Goal: Task Accomplishment & Management: Manage account settings

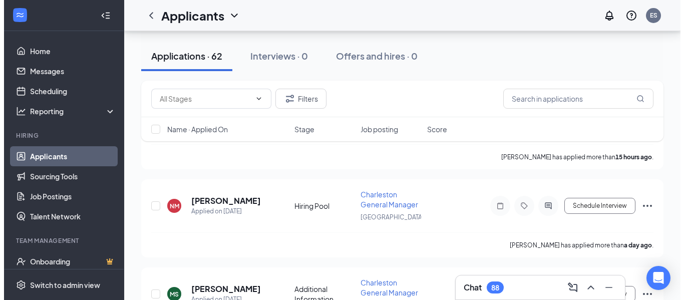
scroll to position [320, 0]
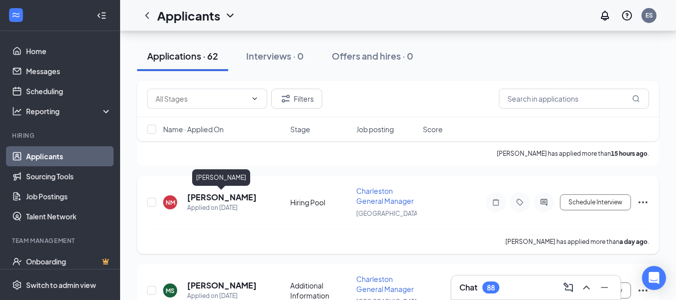
click at [230, 195] on h5 "[PERSON_NAME]" at bounding box center [222, 197] width 70 height 11
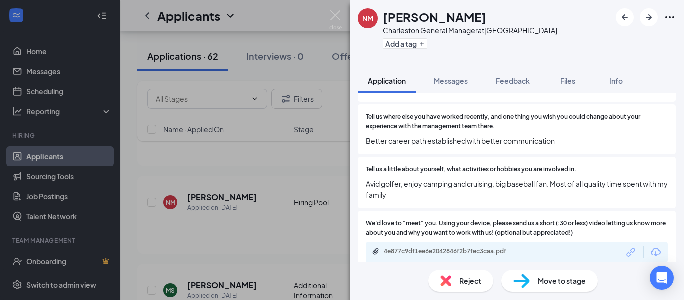
scroll to position [693, 0]
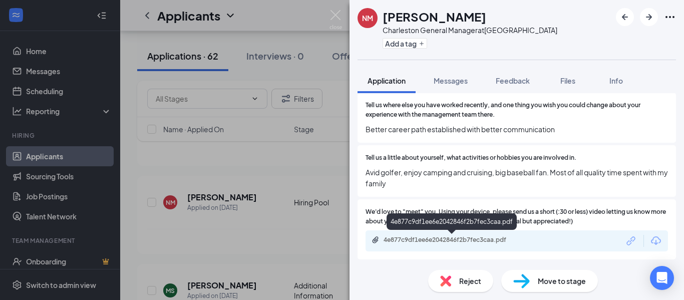
click at [394, 236] on div "4e877c9df1ee6e2042846f2b7fec3caa.pdf" at bounding box center [453, 240] width 140 height 8
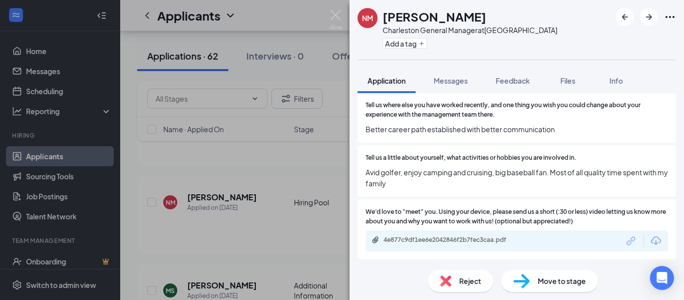
scroll to position [689, 0]
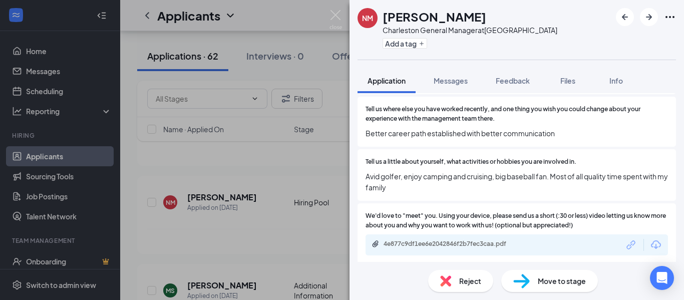
click at [270, 231] on div "NM [PERSON_NAME] Charleston General Manager at [GEOGRAPHIC_DATA] Add a tag Appl…" at bounding box center [342, 150] width 684 height 300
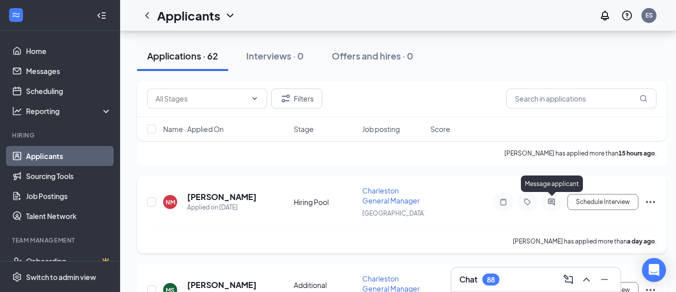
click at [550, 200] on icon "ActiveChat" at bounding box center [552, 202] width 12 height 8
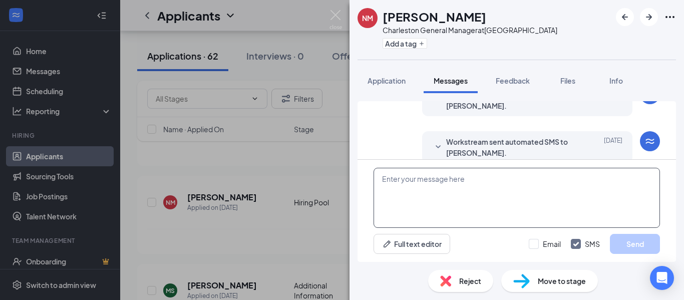
scroll to position [188, 0]
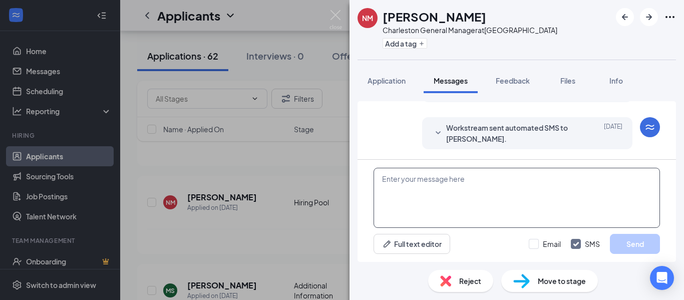
click at [384, 178] on textarea at bounding box center [516, 198] width 286 height 60
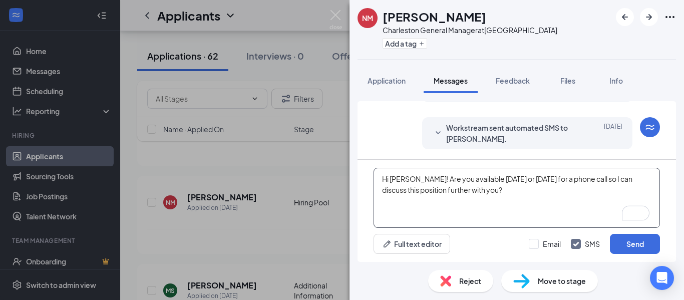
click at [492, 189] on textarea "Hi [PERSON_NAME]! Are you available [DATE] or [DATE] for a phone call so I can …" at bounding box center [516, 198] width 286 height 60
type textarea "Hi [PERSON_NAME]! Are you available [DATE] or [DATE] for a phone call so I can …"
click at [534, 242] on input "Email" at bounding box center [545, 244] width 32 height 10
checkbox input "true"
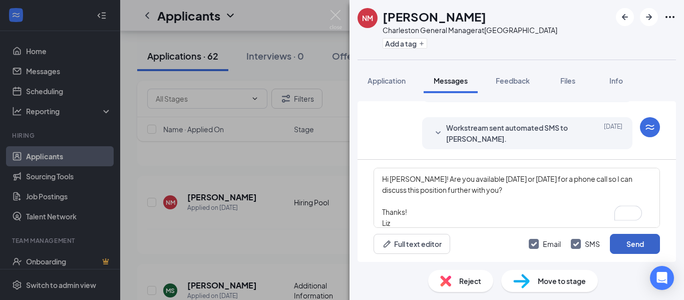
click at [634, 243] on button "Send" at bounding box center [635, 244] width 50 height 20
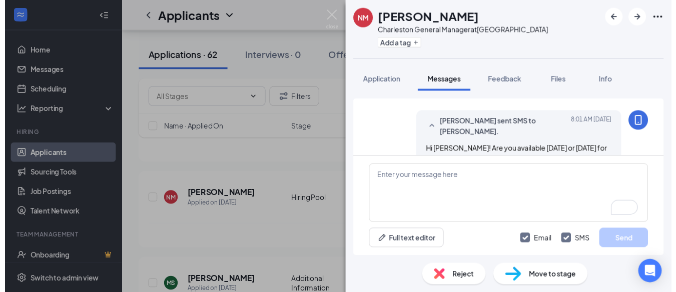
scroll to position [404, 0]
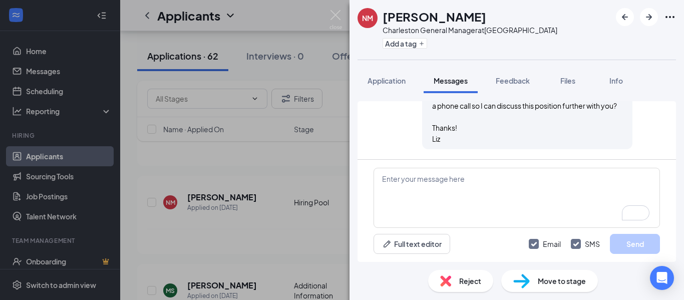
click at [246, 229] on div "NM [PERSON_NAME] Charleston General Manager at [GEOGRAPHIC_DATA] Add a tag Appl…" at bounding box center [342, 150] width 684 height 300
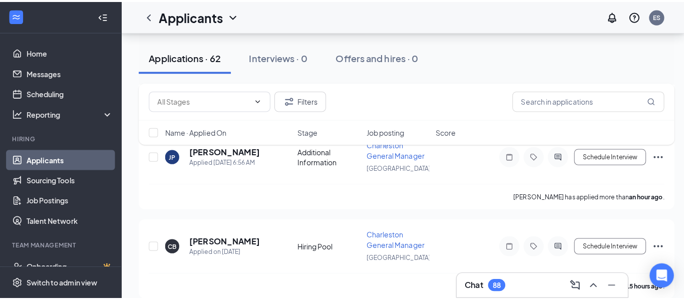
scroll to position [240, 0]
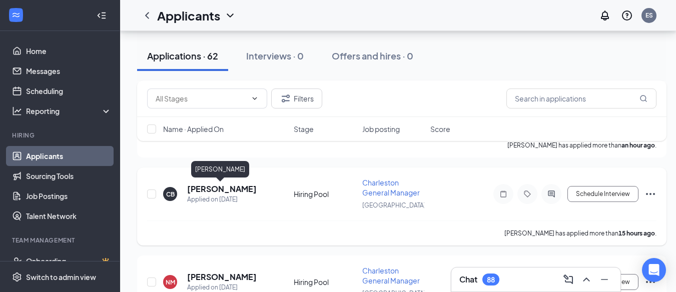
click at [224, 190] on h5 "[PERSON_NAME]" at bounding box center [222, 189] width 70 height 11
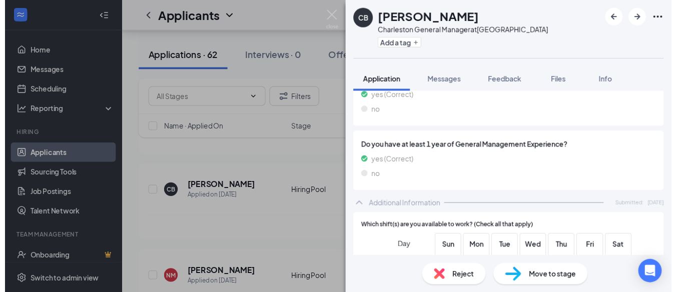
scroll to position [258, 0]
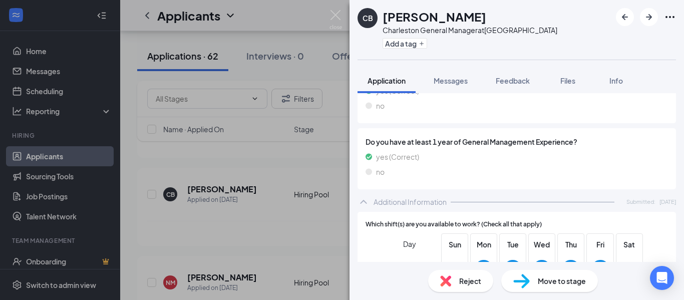
click at [273, 246] on div "CB [PERSON_NAME] Charleston General Manager at [GEOGRAPHIC_DATA] Add a tag Appl…" at bounding box center [342, 150] width 684 height 300
click at [151, 192] on div "CB [PERSON_NAME] Charleston General Manager at [GEOGRAPHIC_DATA] Add a tag Appl…" at bounding box center [342, 150] width 684 height 300
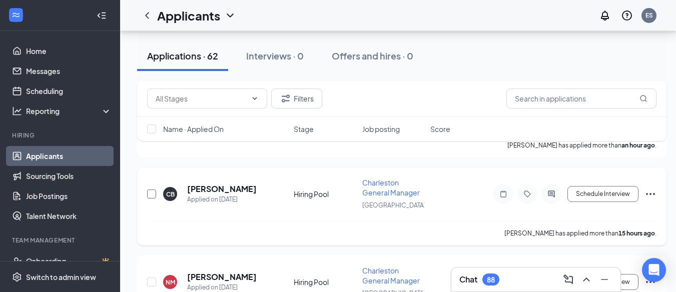
click at [152, 194] on input "checkbox" at bounding box center [151, 194] width 9 height 9
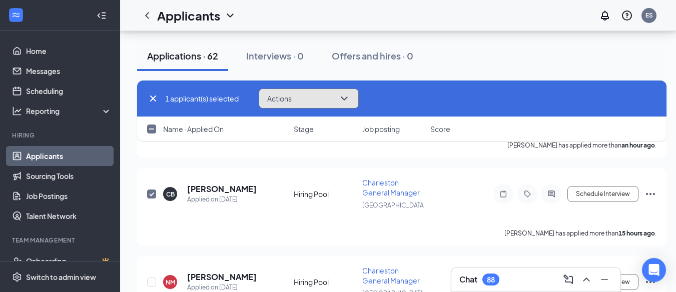
click at [303, 101] on button "Actions" at bounding box center [309, 99] width 100 height 20
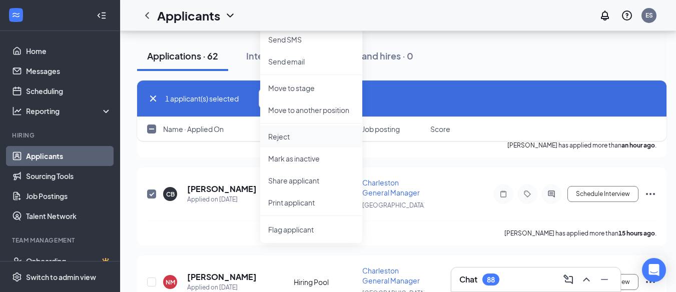
click at [298, 137] on p "Reject" at bounding box center [311, 137] width 86 height 10
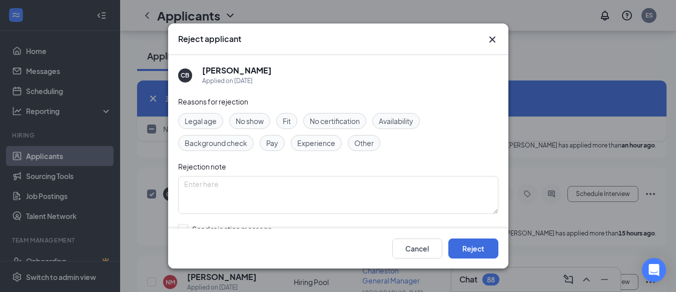
click at [390, 116] on span "Availability" at bounding box center [396, 121] width 35 height 11
click at [460, 251] on button "Reject" at bounding box center [473, 249] width 50 height 20
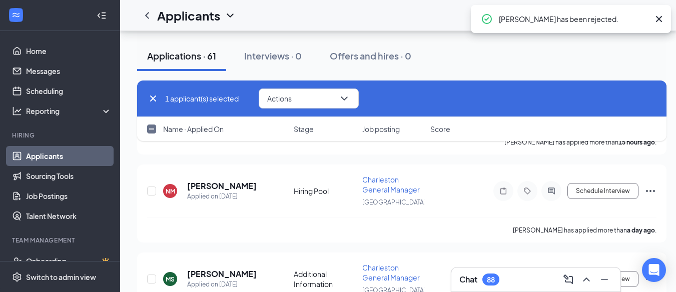
checkbox input "false"
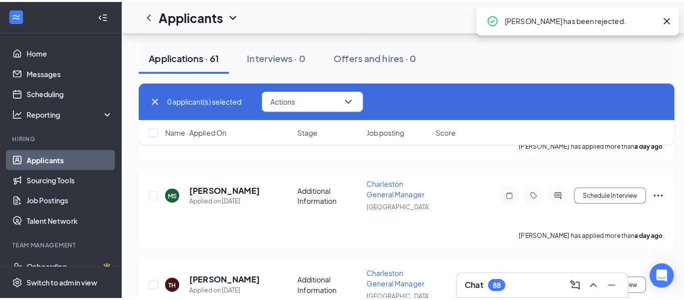
scroll to position [345, 0]
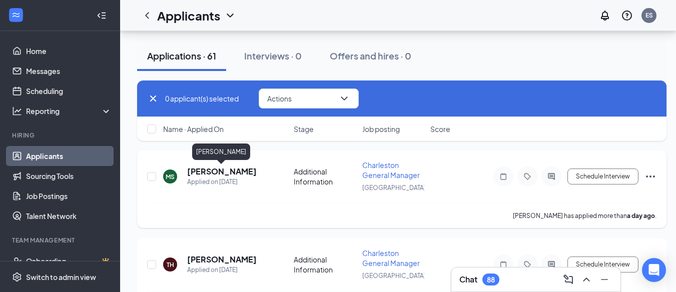
click at [225, 173] on h5 "[PERSON_NAME]" at bounding box center [222, 171] width 70 height 11
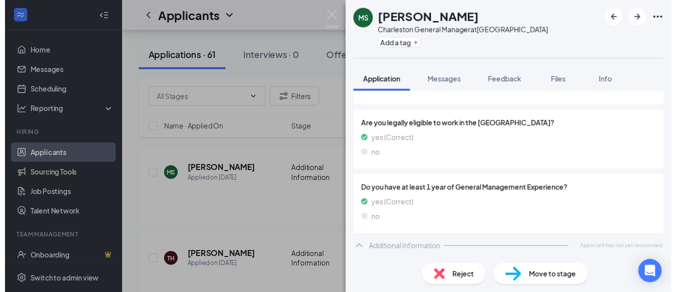
scroll to position [163, 0]
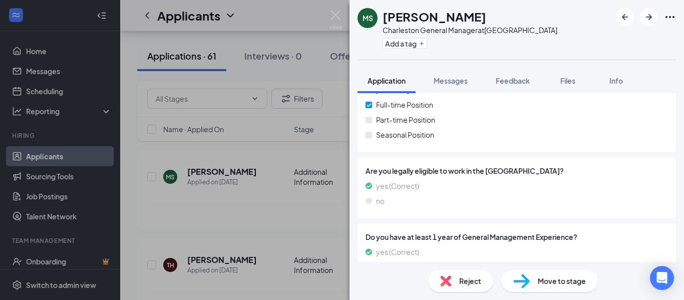
click at [188, 214] on div "MS [PERSON_NAME] Charleston General Manager at [GEOGRAPHIC_DATA] Add a tag Appl…" at bounding box center [342, 150] width 684 height 300
click at [257, 216] on div "MS [PERSON_NAME] Charleston General Manager at [GEOGRAPHIC_DATA] Add a tag Appl…" at bounding box center [342, 150] width 684 height 300
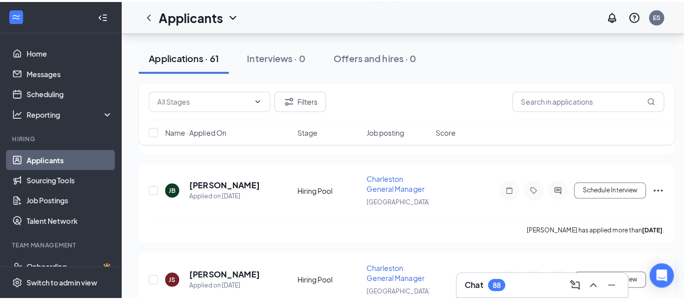
scroll to position [630, 0]
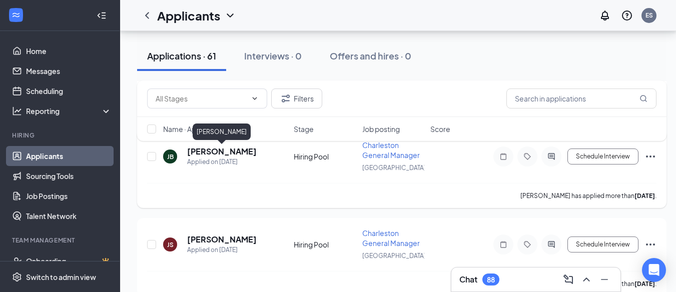
click at [237, 152] on h5 "[PERSON_NAME]" at bounding box center [222, 151] width 70 height 11
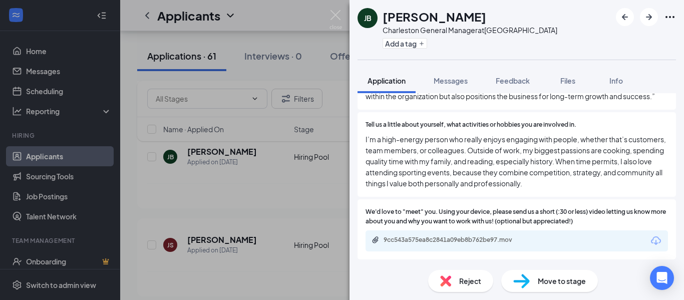
scroll to position [781, 0]
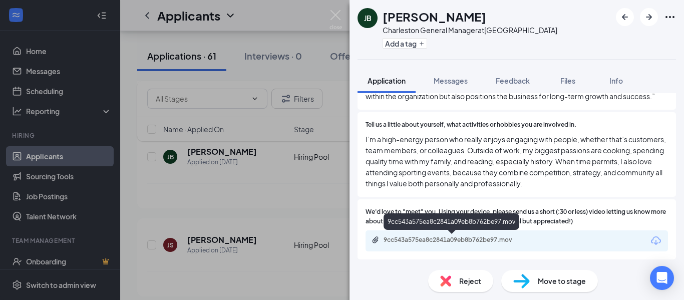
click at [444, 237] on div "9cc543a575ea8c2841a09eb8b762be97.mov" at bounding box center [453, 240] width 140 height 8
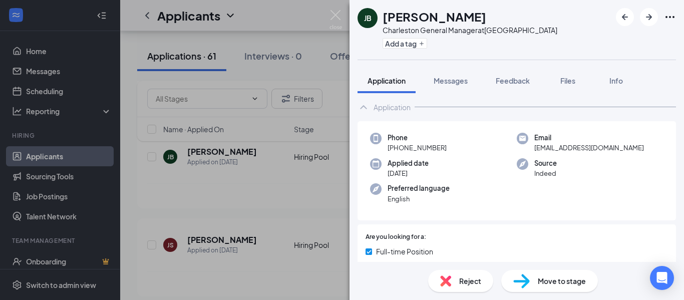
scroll to position [0, 0]
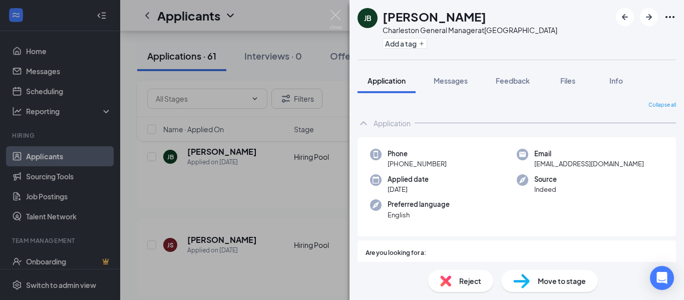
click at [271, 262] on div "[PERSON_NAME] Charleston General Manager at [GEOGRAPHIC_DATA] Add a tag Applica…" at bounding box center [342, 150] width 684 height 300
click at [267, 167] on div "[PERSON_NAME] Charleston General Manager at [GEOGRAPHIC_DATA] Add a tag Applica…" at bounding box center [342, 150] width 684 height 300
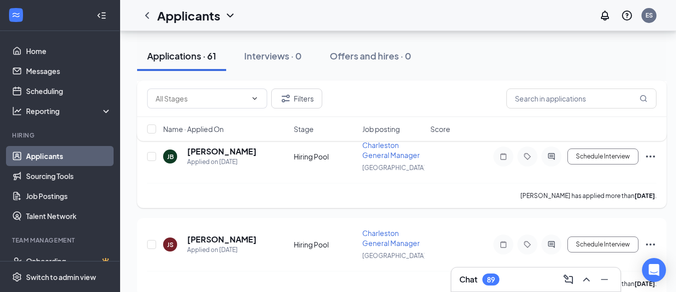
click at [650, 157] on icon "Ellipses" at bounding box center [650, 157] width 9 height 2
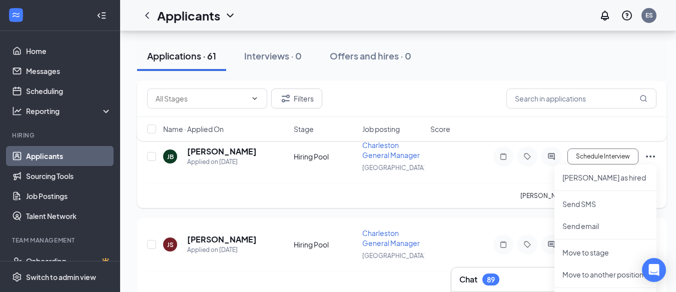
click at [457, 186] on div "[PERSON_NAME] has applied more than [DATE] ." at bounding box center [402, 195] width 510 height 25
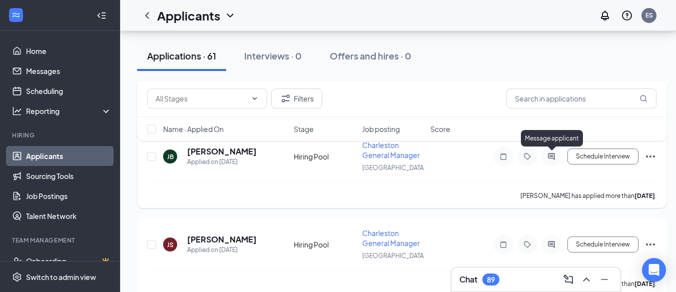
click at [552, 159] on icon "ActiveChat" at bounding box center [551, 156] width 7 height 7
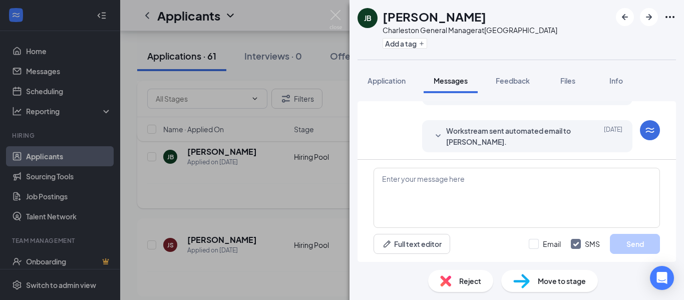
scroll to position [282, 0]
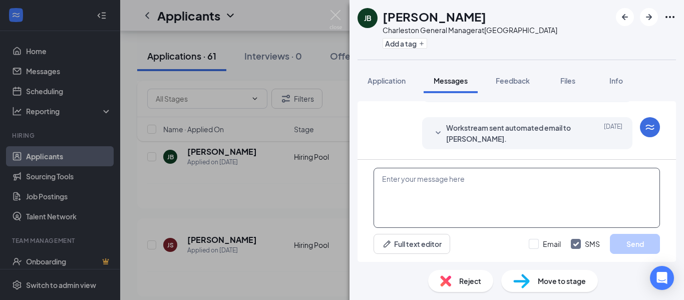
click at [417, 184] on textarea at bounding box center [516, 198] width 286 height 60
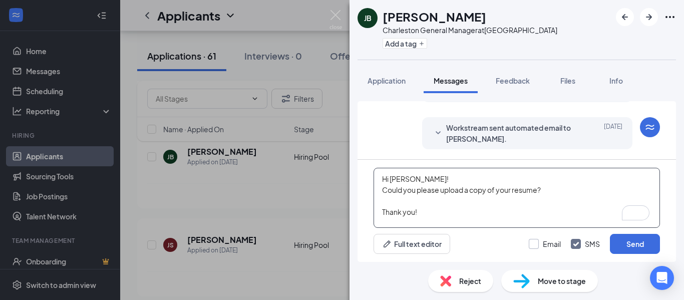
type textarea "Hi [PERSON_NAME]! Could you please upload a copy of your resume? Thank you!"
click at [532, 242] on input "Email" at bounding box center [545, 244] width 32 height 10
checkbox input "true"
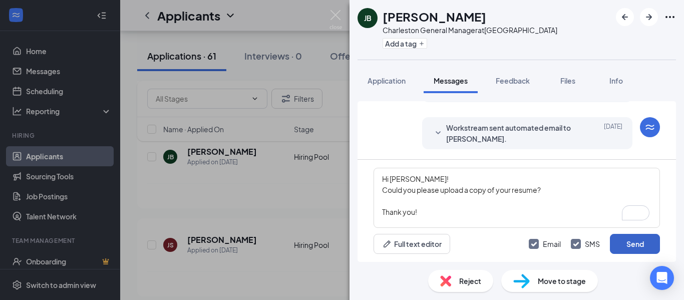
click at [634, 247] on button "Send" at bounding box center [635, 244] width 50 height 20
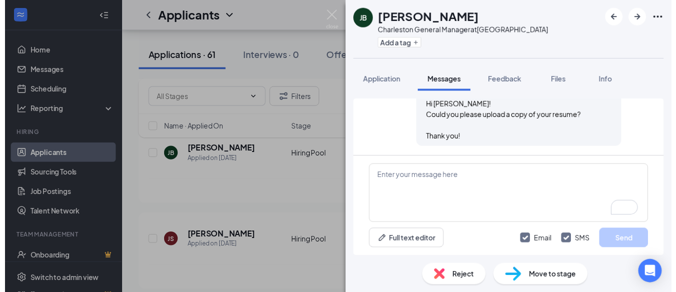
scroll to position [476, 0]
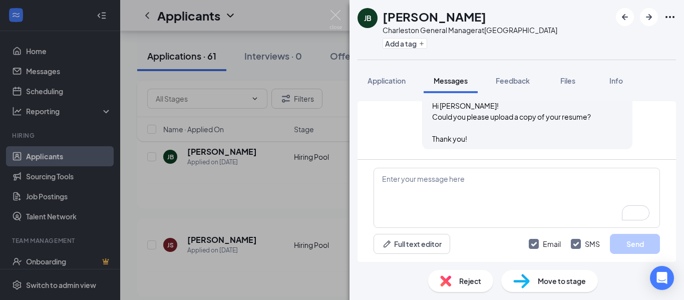
click at [282, 222] on div "[PERSON_NAME] Charleston General Manager at [GEOGRAPHIC_DATA] Add a tag Applica…" at bounding box center [342, 150] width 684 height 300
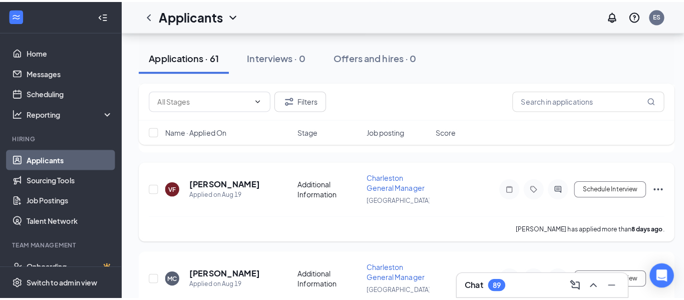
scroll to position [1223, 0]
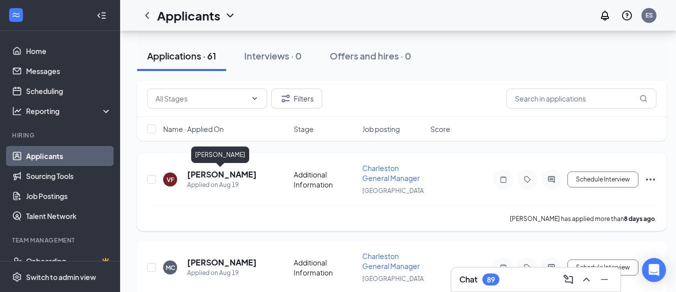
click at [222, 174] on h5 "[PERSON_NAME]" at bounding box center [222, 174] width 70 height 11
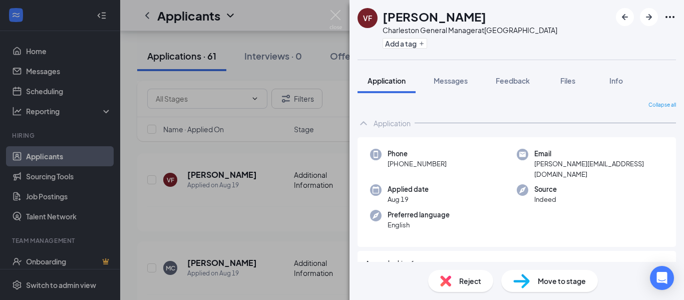
click at [238, 204] on div "VF [PERSON_NAME] Charleston General Manager at [GEOGRAPHIC_DATA] Add a tag Appl…" at bounding box center [342, 150] width 684 height 300
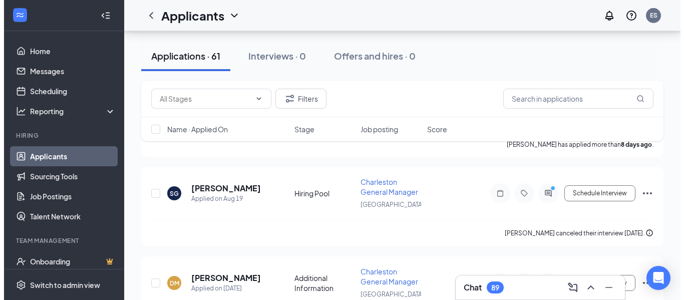
scroll to position [1396, 0]
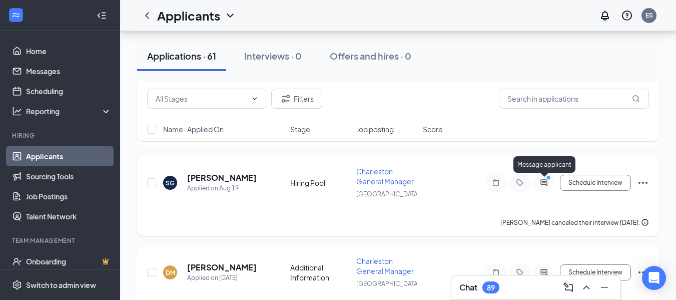
click at [547, 182] on icon "PrimaryDot" at bounding box center [550, 179] width 12 height 8
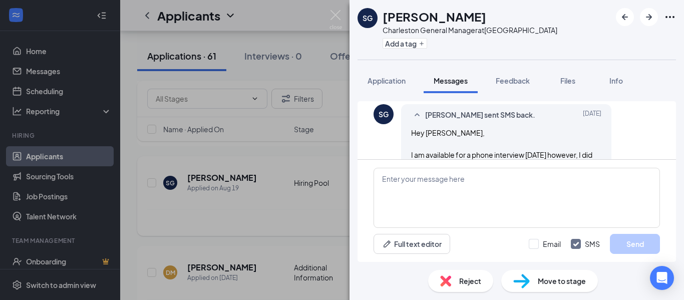
scroll to position [582, 0]
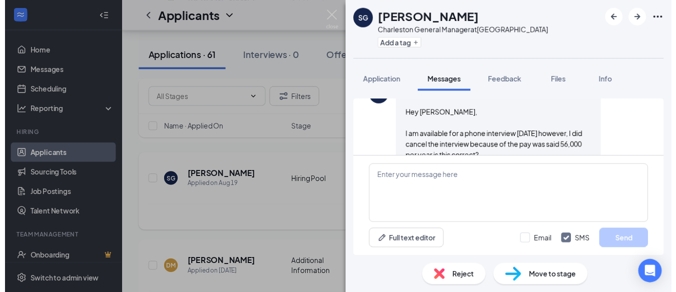
scroll to position [582, 0]
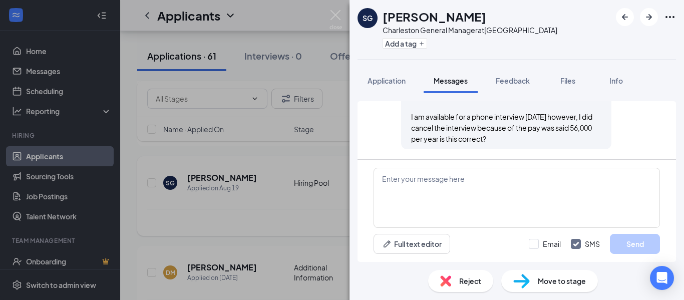
click at [182, 224] on div "SG [PERSON_NAME] Charleston General Manager at [GEOGRAPHIC_DATA] Add a tag Appl…" at bounding box center [342, 150] width 684 height 300
click at [58, 195] on div "SG [PERSON_NAME] Charleston General Manager at [GEOGRAPHIC_DATA] Add a tag Appl…" at bounding box center [342, 150] width 684 height 300
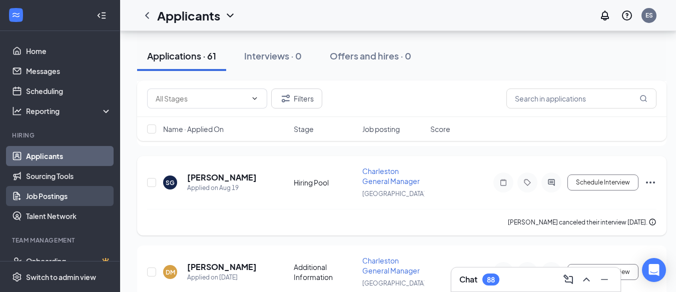
click at [64, 195] on link "Job Postings" at bounding box center [69, 196] width 86 height 20
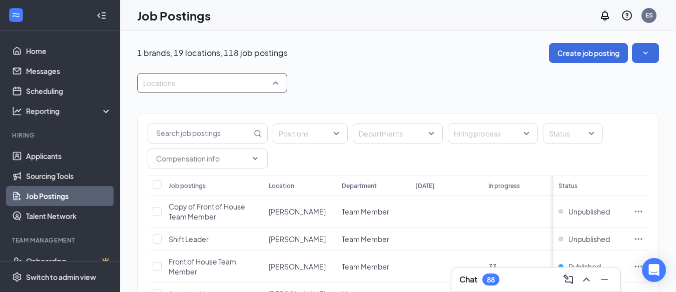
click at [273, 84] on div at bounding box center [207, 83] width 135 height 16
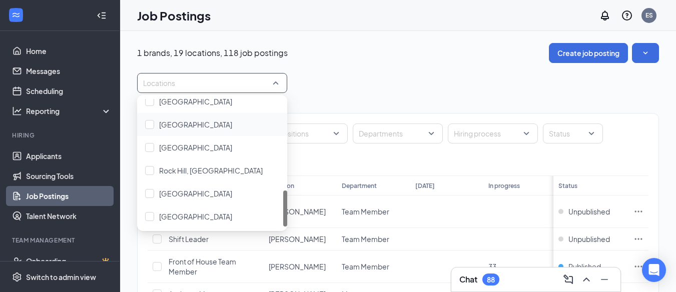
scroll to position [325, 0]
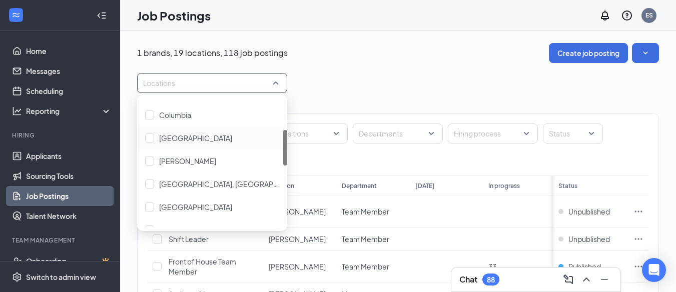
drag, startPoint x: 285, startPoint y: 187, endPoint x: 233, endPoint y: 144, distance: 67.2
click at [270, 144] on div "Charlotte - Riverbend Village Dr Columbia Concord Easley Forest Dr, Columbia Go…" at bounding box center [212, 163] width 150 height 128
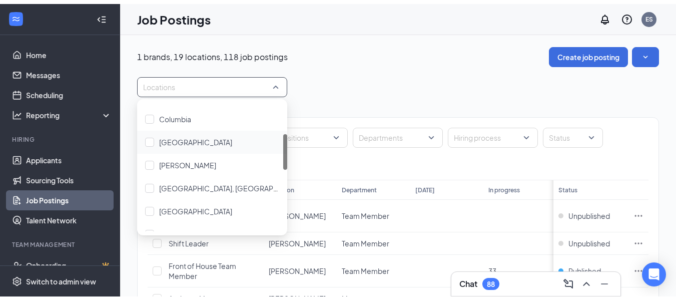
scroll to position [112, 0]
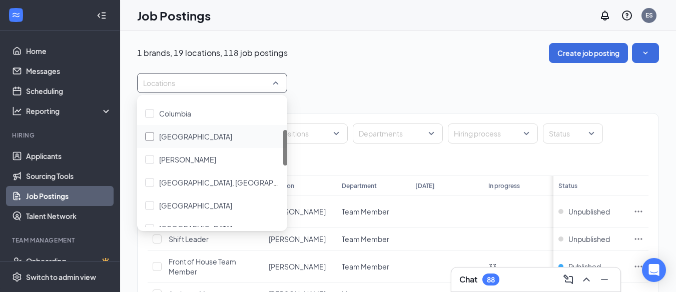
click at [150, 135] on div at bounding box center [149, 136] width 9 height 9
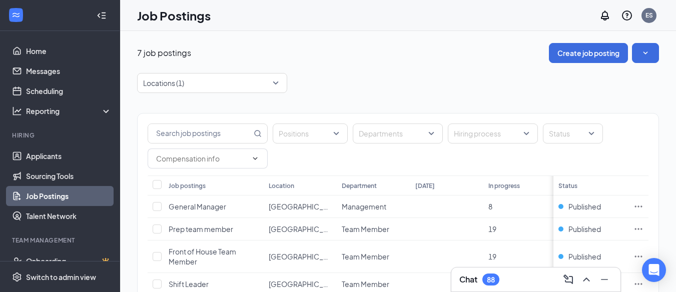
click at [417, 74] on div "Locations (1)" at bounding box center [398, 83] width 522 height 20
click at [202, 207] on span "General Manager" at bounding box center [198, 206] width 58 height 9
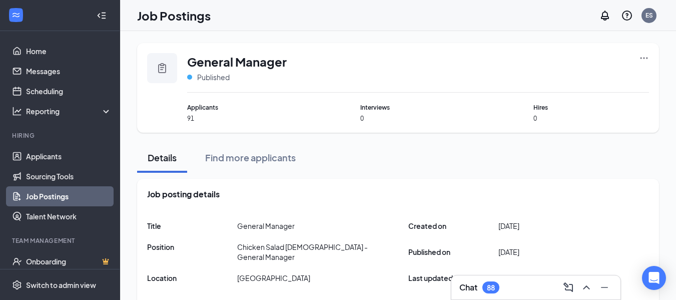
click at [646, 57] on icon "Ellipses" at bounding box center [644, 58] width 10 height 10
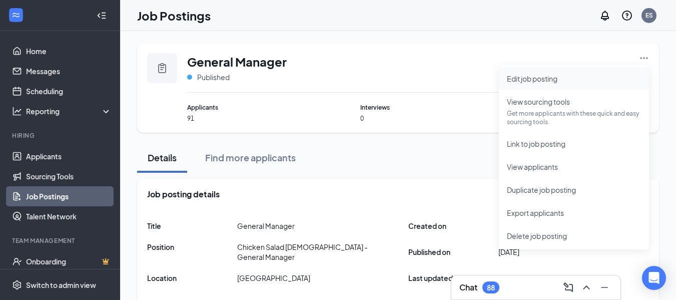
click at [541, 78] on span "Edit job posting" at bounding box center [532, 78] width 51 height 9
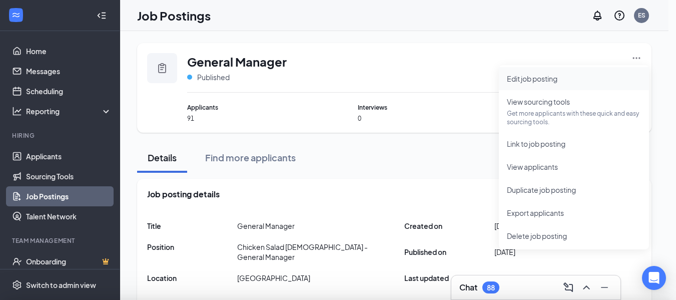
type input "General Manager"
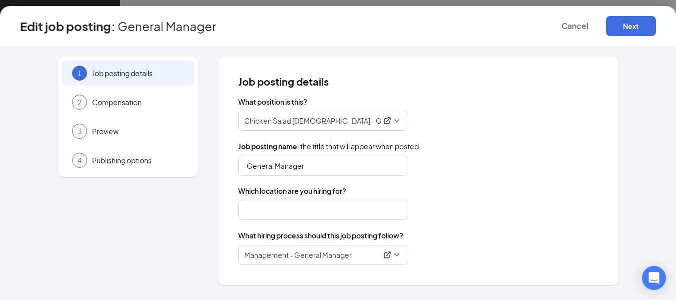
type input "Concord"
click at [640, 28] on button "Next" at bounding box center [631, 26] width 50 height 20
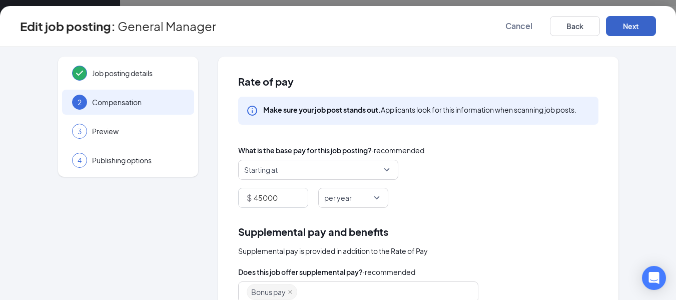
click at [631, 30] on button "Next" at bounding box center [631, 26] width 50 height 20
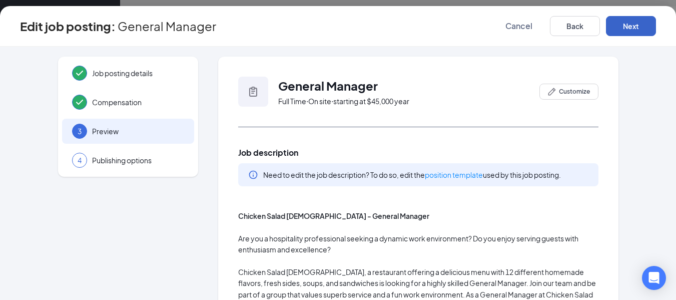
click at [631, 29] on button "Next" at bounding box center [631, 26] width 50 height 20
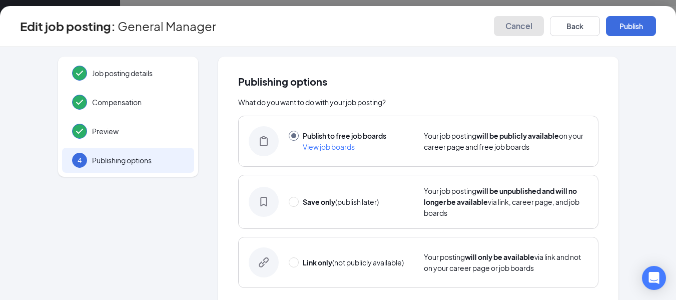
click at [525, 27] on span "Cancel" at bounding box center [519, 26] width 27 height 10
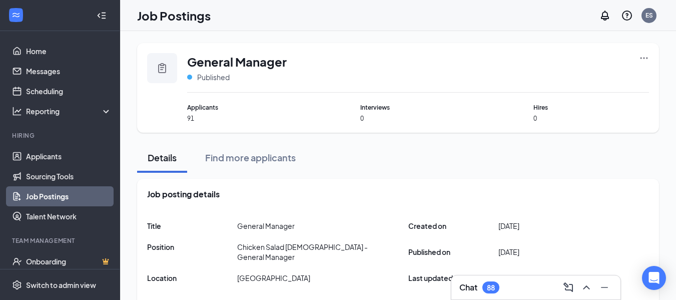
click at [63, 194] on link "Job Postings" at bounding box center [69, 196] width 86 height 20
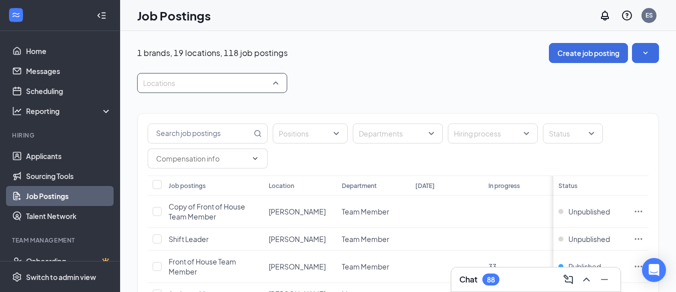
click at [203, 84] on div at bounding box center [207, 83] width 135 height 16
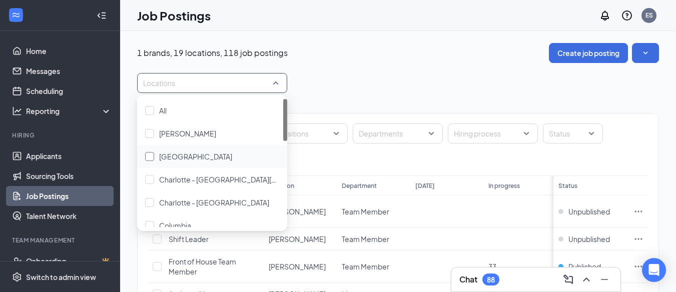
click at [185, 157] on span "Beaufort Station Pkwy" at bounding box center [195, 156] width 73 height 9
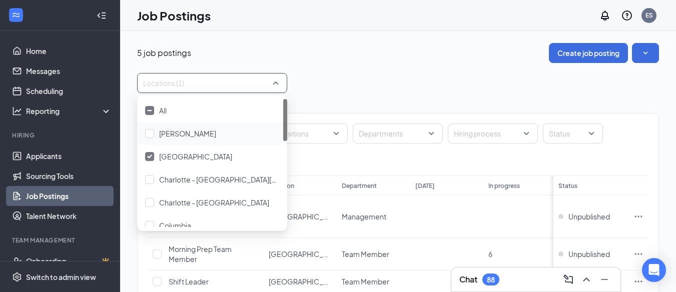
click at [372, 101] on div "Positions Departments Hiring process Status Job postings Location Department To…" at bounding box center [398, 252] width 522 height 319
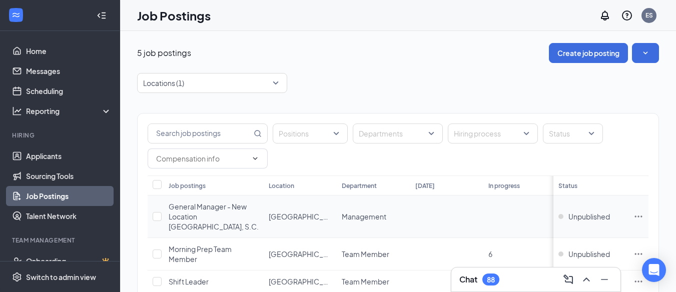
click at [644, 212] on icon "Ellipses" at bounding box center [639, 217] width 10 height 10
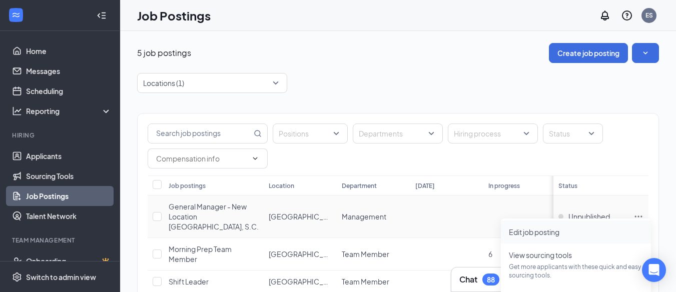
click at [558, 232] on span "Edit job posting" at bounding box center [534, 232] width 51 height 9
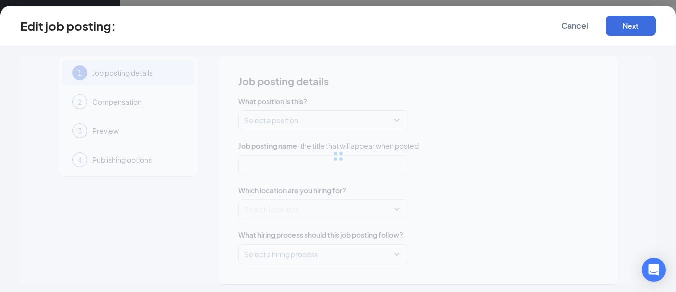
type input "General Manager - New Location Beaufort, S.C."
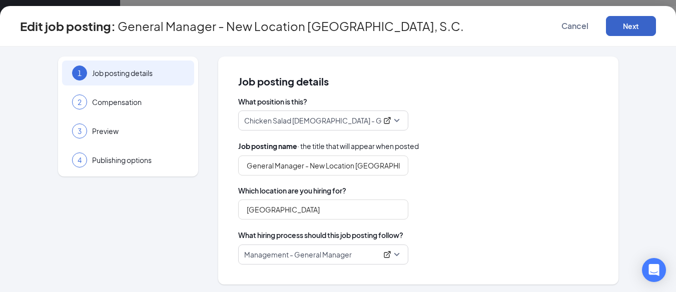
click at [623, 28] on button "Next" at bounding box center [631, 26] width 50 height 20
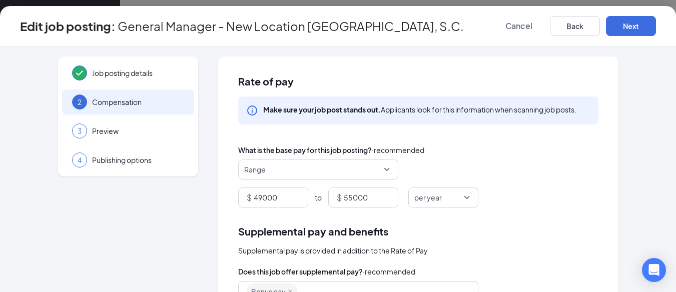
click at [523, 26] on span "Cancel" at bounding box center [519, 26] width 27 height 10
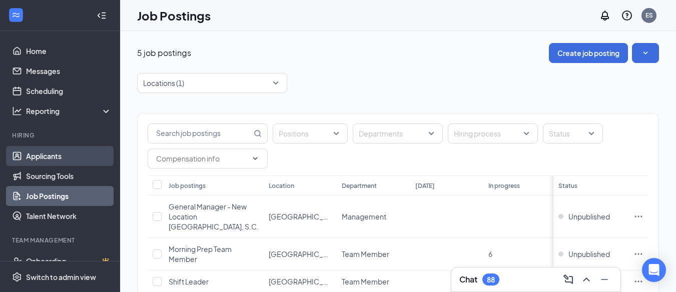
click at [50, 158] on link "Applicants" at bounding box center [69, 156] width 86 height 20
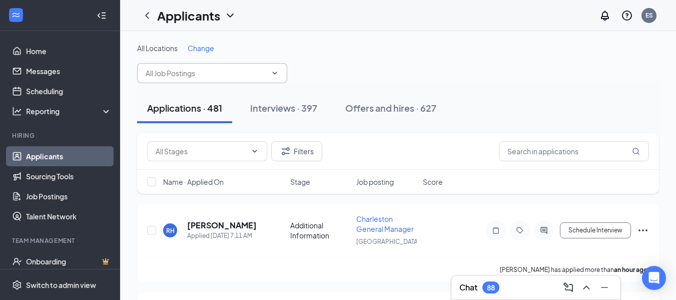
click at [250, 76] on input "text" at bounding box center [206, 73] width 121 height 11
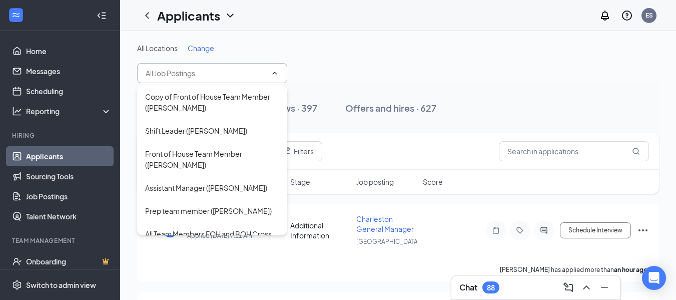
click at [328, 66] on div "All Locations Change" at bounding box center [398, 63] width 522 height 40
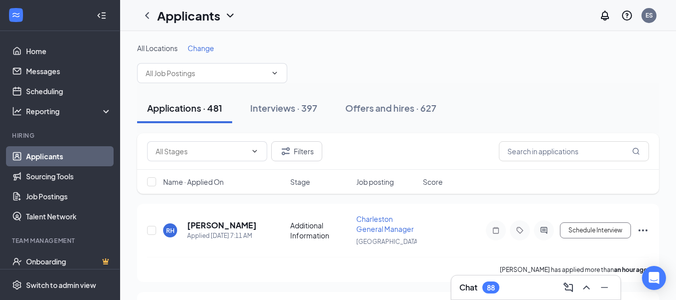
click at [199, 47] on span "Change" at bounding box center [201, 48] width 27 height 9
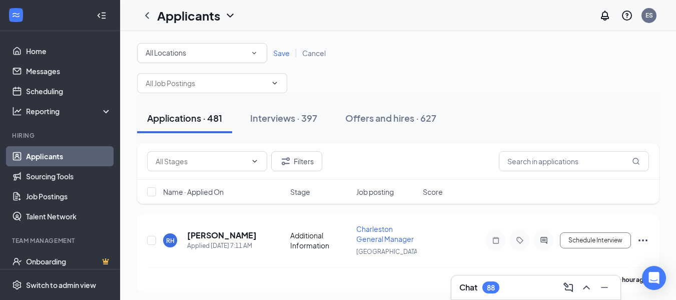
click at [223, 54] on div "All Locations" at bounding box center [202, 53] width 113 height 12
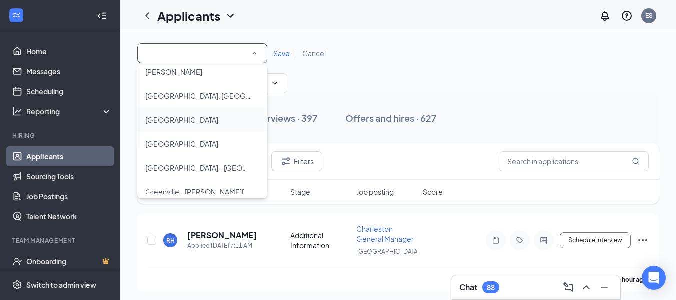
scroll to position [165, 0]
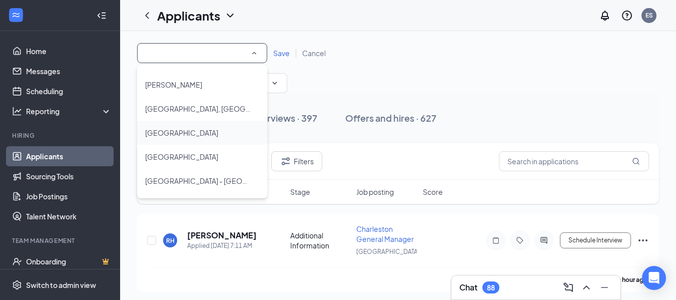
click at [197, 133] on div "[GEOGRAPHIC_DATA]" at bounding box center [202, 133] width 114 height 12
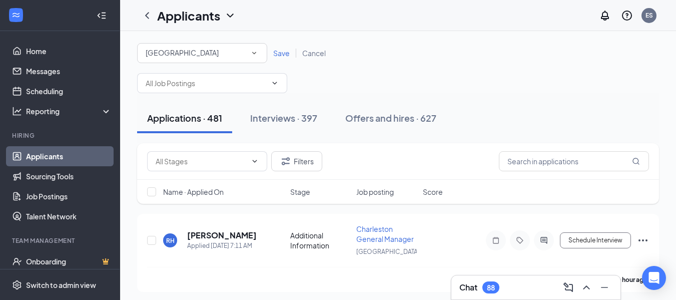
click at [282, 52] on span "Save" at bounding box center [281, 53] width 17 height 9
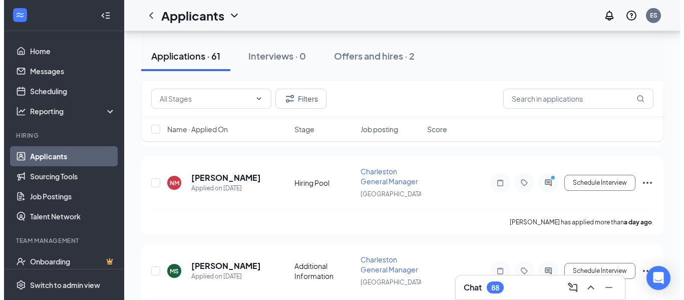
scroll to position [230, 0]
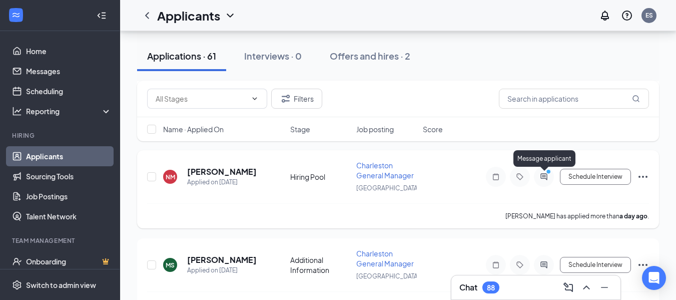
click at [545, 178] on icon "ActiveChat" at bounding box center [544, 177] width 12 height 8
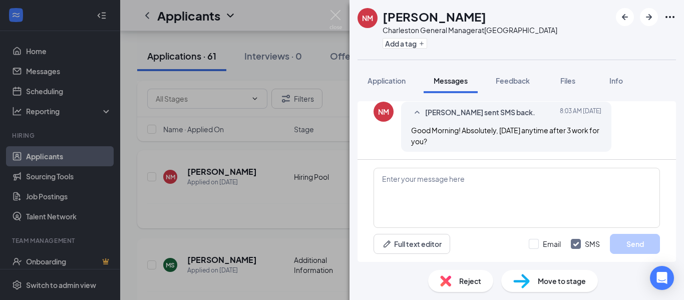
scroll to position [502, 0]
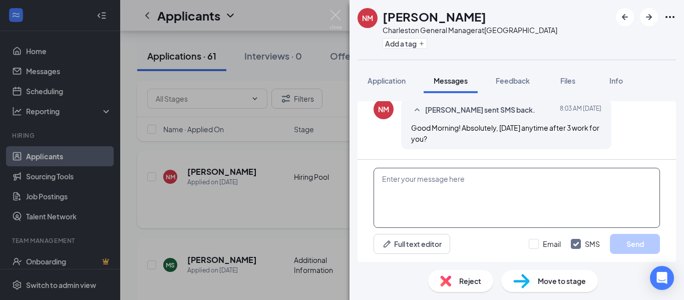
click at [393, 179] on textarea at bounding box center [516, 198] width 286 height 60
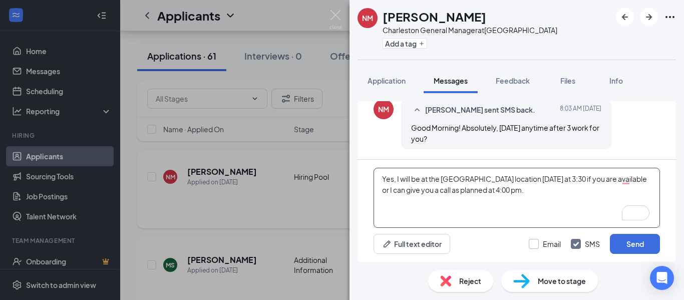
type textarea "Yes, I will be at the Goose Creek location today at 3:30 if you are available o…"
click at [532, 243] on input "Email" at bounding box center [545, 244] width 32 height 10
checkbox input "true"
type textarea "Yes, I will be at the Goose Creek location today at 3:30 if you are available, …"
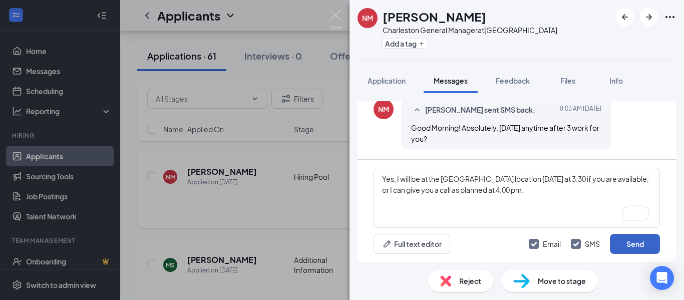
click at [635, 246] on button "Send" at bounding box center [635, 244] width 50 height 20
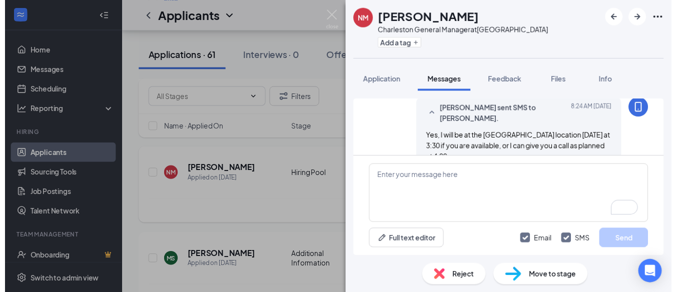
scroll to position [674, 0]
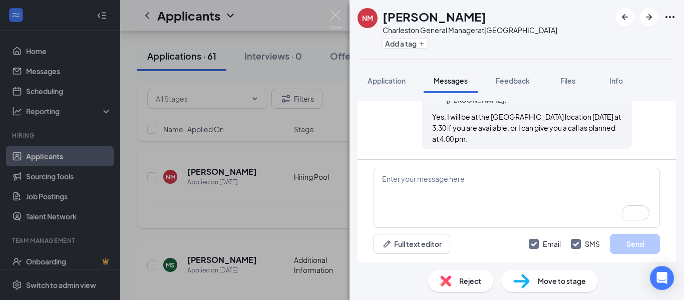
click at [255, 212] on div "NM Nicholas Mattioli Charleston General Manager at Goose Creek Add a tag Applic…" at bounding box center [342, 150] width 684 height 300
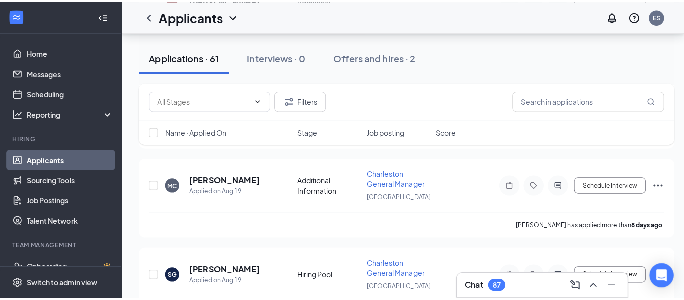
scroll to position [1255, 0]
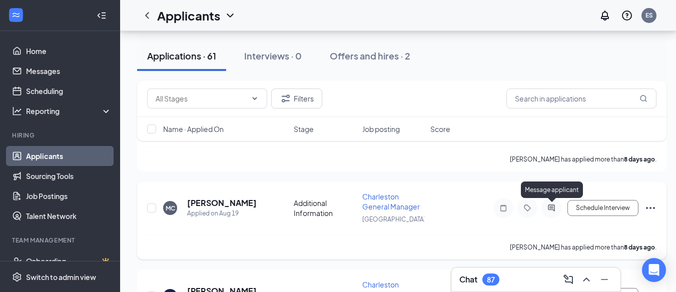
click at [553, 210] on icon "ActiveChat" at bounding box center [551, 208] width 7 height 7
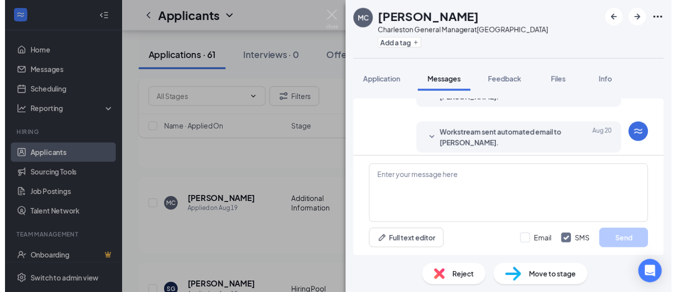
scroll to position [282, 0]
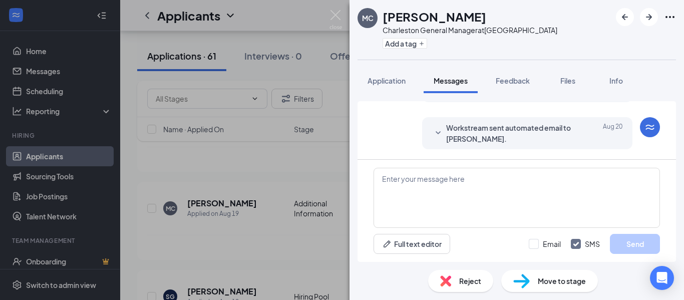
click at [275, 188] on div "MC Michael Cash Charleston General Manager at Goose Creek Add a tag Application…" at bounding box center [342, 150] width 684 height 300
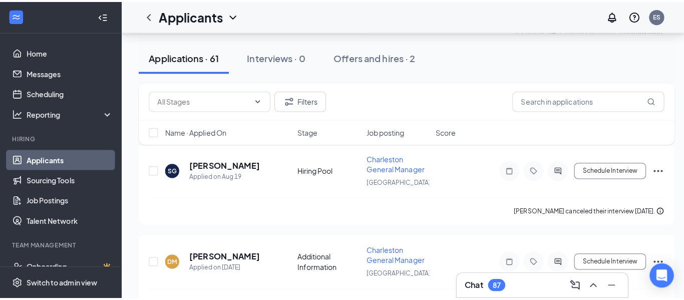
scroll to position [1364, 0]
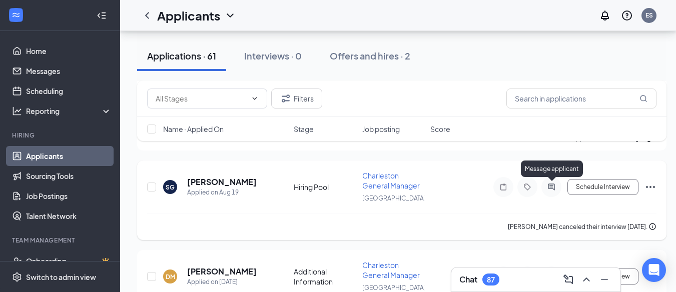
click at [550, 187] on icon "ActiveChat" at bounding box center [551, 187] width 7 height 7
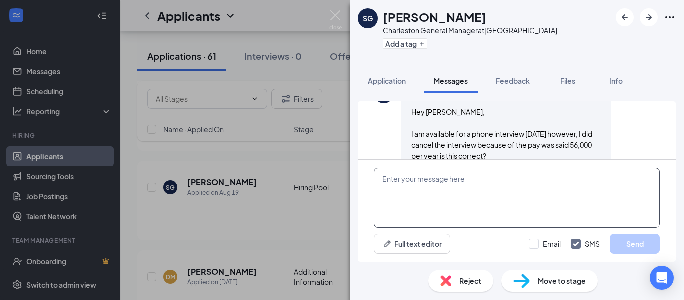
scroll to position [582, 0]
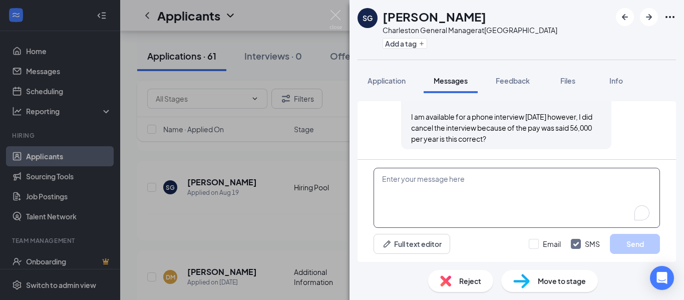
click at [396, 179] on textarea "To enrich screen reader interactions, please activate Accessibility in Grammarl…" at bounding box center [516, 198] width 286 height 60
type textarea "T"
type textarea "W"
type textarea "C"
click at [278, 214] on div "SG [PERSON_NAME] Charleston General Manager at [GEOGRAPHIC_DATA] Add a tag Appl…" at bounding box center [342, 150] width 684 height 300
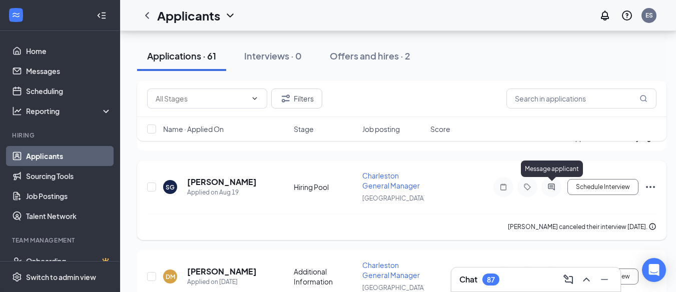
click at [552, 186] on icon "ActiveChat" at bounding box center [551, 187] width 7 height 7
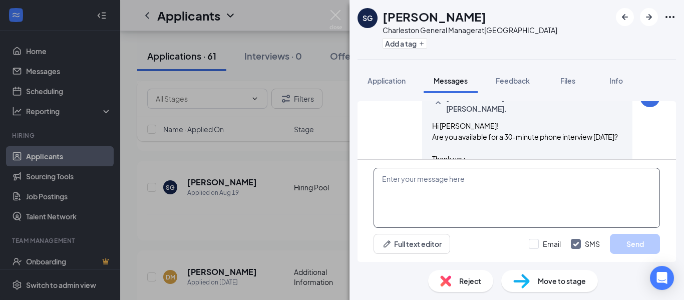
scroll to position [582, 0]
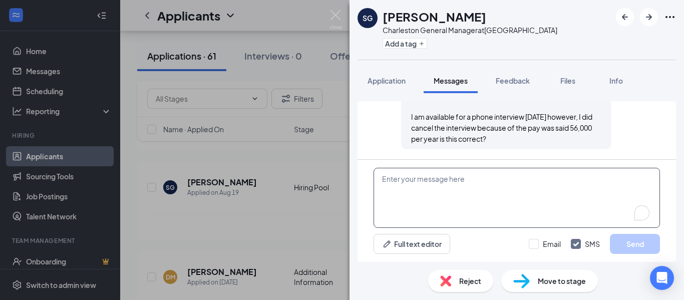
click at [382, 179] on textarea "To enrich screen reader interactions, please activate Accessibility in Grammarl…" at bounding box center [516, 198] width 286 height 60
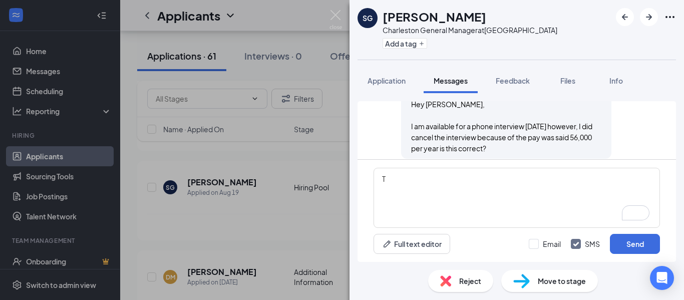
scroll to position [582, 0]
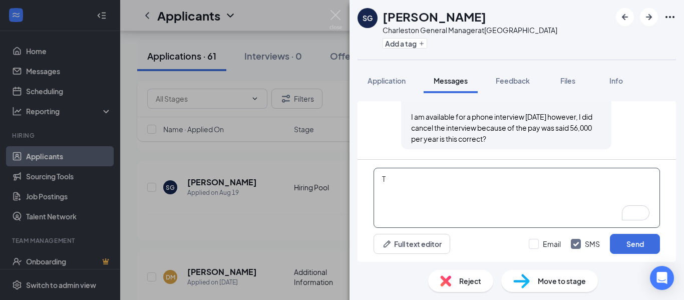
click at [396, 177] on textarea "T" at bounding box center [516, 198] width 286 height 60
click at [600, 179] on textarea "That is correct, however, we do offer a quarterly bonus program" at bounding box center [516, 198] width 286 height 60
click at [596, 180] on textarea "That is correct; however, we do offer a quarterly bonus program" at bounding box center [516, 198] width 286 height 60
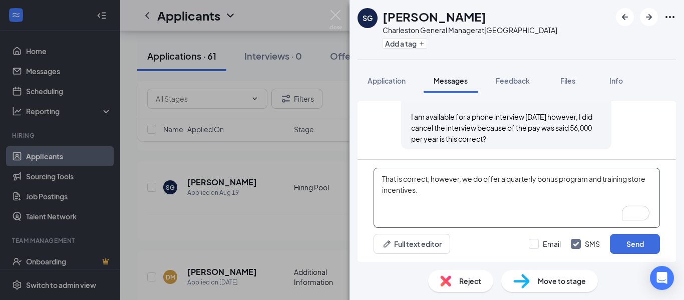
click at [442, 193] on textarea "That is correct; however, we do offer a quarterly bonus program and training st…" at bounding box center [516, 198] width 286 height 60
type textarea "That is correct; however, we do offer a quarterly bonus program and training st…"
click at [535, 243] on input "Email" at bounding box center [545, 244] width 32 height 10
checkbox input "true"
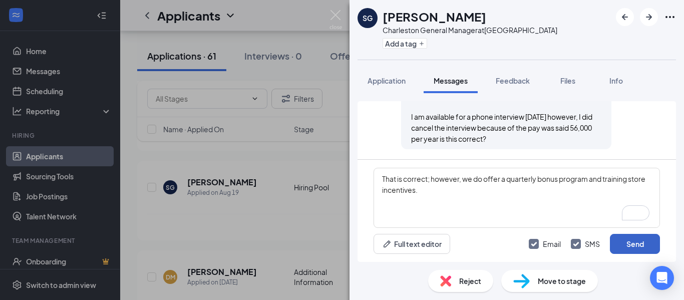
click at [639, 243] on button "Send" at bounding box center [635, 244] width 50 height 20
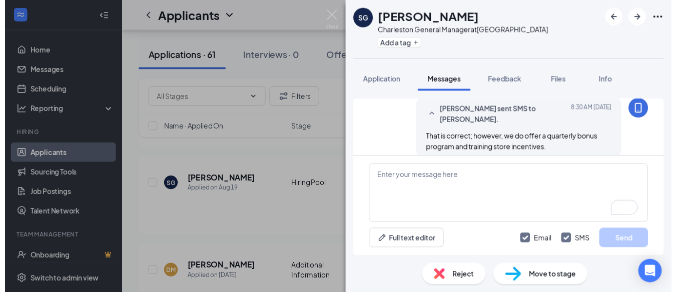
scroll to position [732, 0]
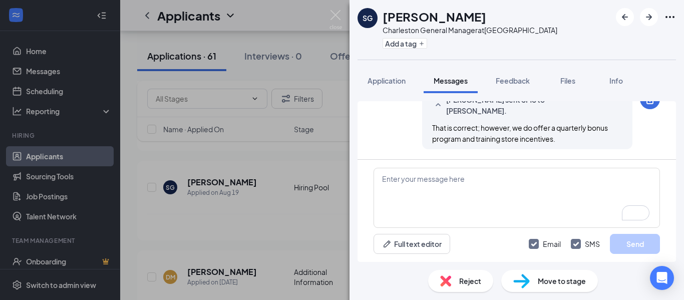
click at [262, 224] on div "SG [PERSON_NAME] Charleston General Manager at [GEOGRAPHIC_DATA] Add a tag Appl…" at bounding box center [342, 150] width 684 height 300
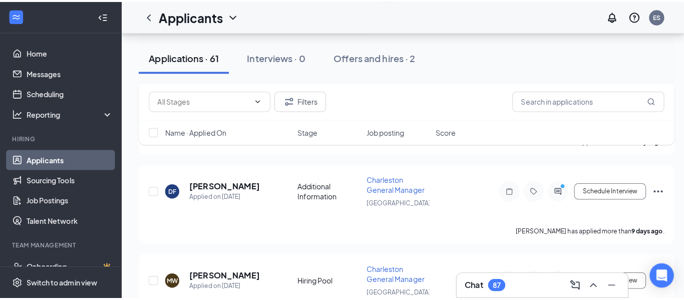
scroll to position [1732, 0]
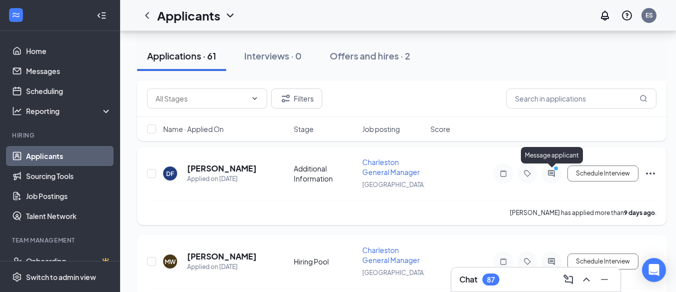
click at [554, 173] on icon "PrimaryDot" at bounding box center [558, 170] width 12 height 8
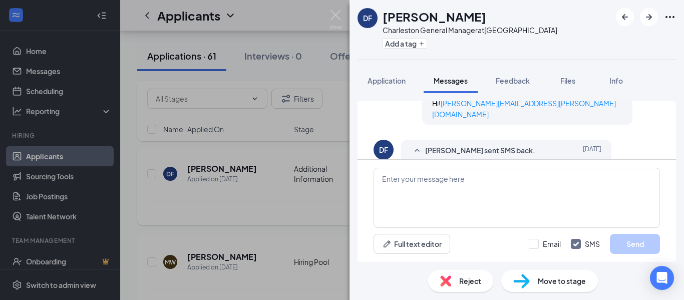
scroll to position [555, 0]
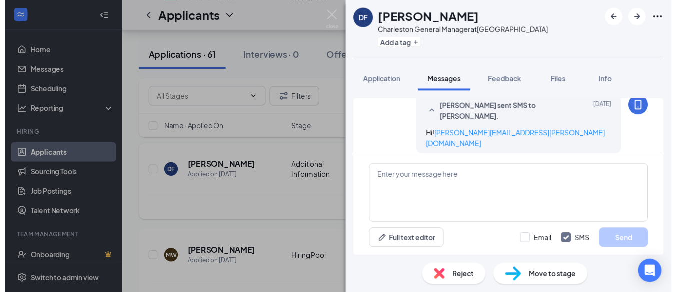
scroll to position [495, 0]
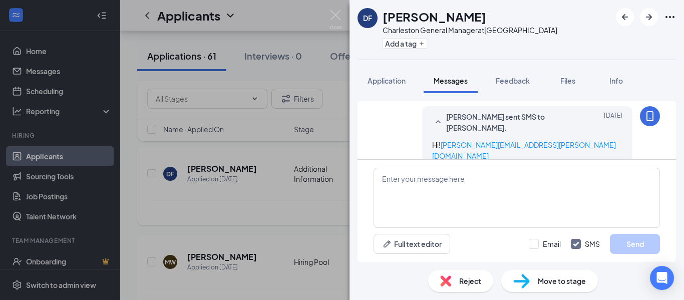
click at [267, 210] on div "DF DOMINIQUE FULTON Charleston General Manager at Goose Creek Add a tag Applica…" at bounding box center [342, 150] width 684 height 300
click at [150, 173] on div "DF DOMINIQUE FULTON Charleston General Manager at Goose Creek Add a tag Applica…" at bounding box center [342, 150] width 684 height 300
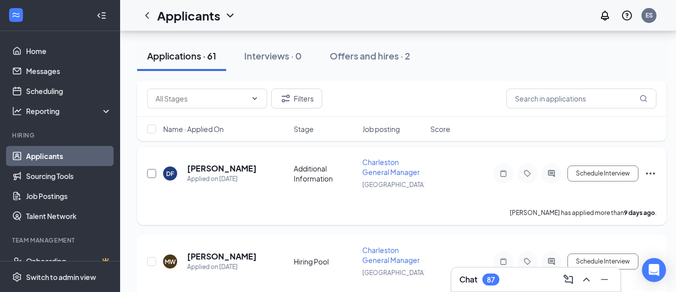
click at [150, 173] on input "checkbox" at bounding box center [151, 173] width 9 height 9
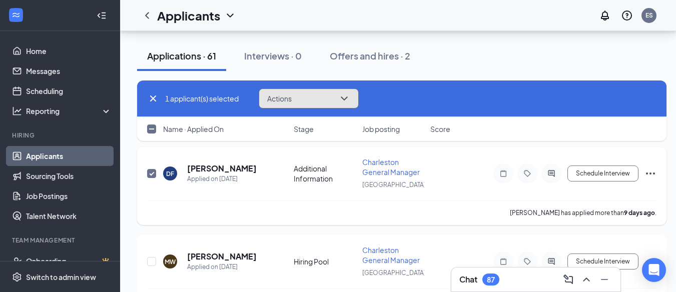
click at [328, 99] on button "Actions" at bounding box center [309, 99] width 100 height 20
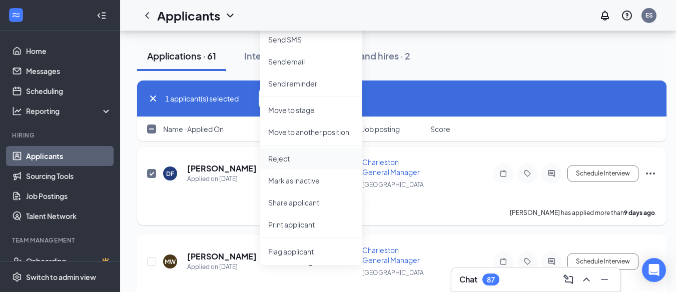
click at [290, 157] on p "Reject" at bounding box center [311, 159] width 86 height 10
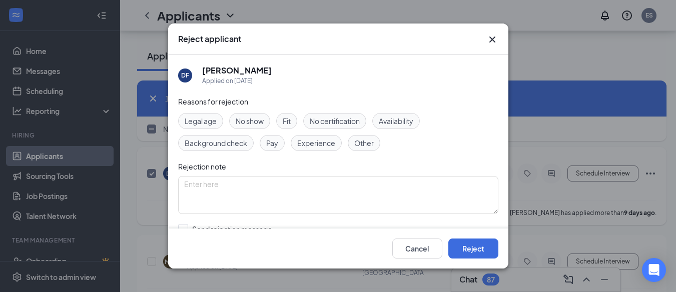
click at [321, 139] on span "Experience" at bounding box center [316, 143] width 38 height 11
click at [469, 253] on button "Reject" at bounding box center [473, 249] width 50 height 20
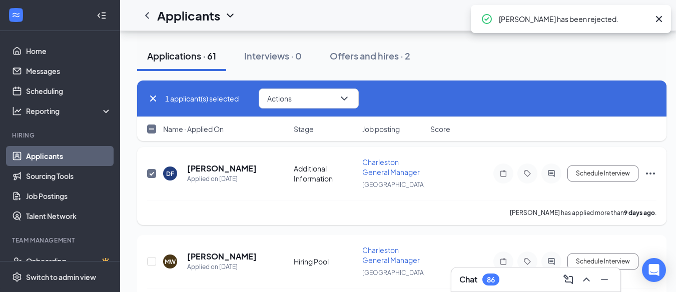
checkbox input "false"
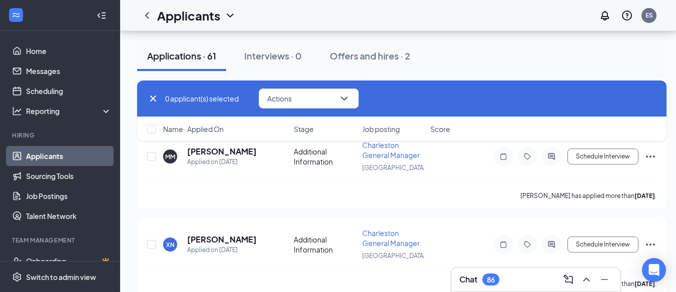
scroll to position [5200, 0]
